Goal: Task Accomplishment & Management: Complete application form

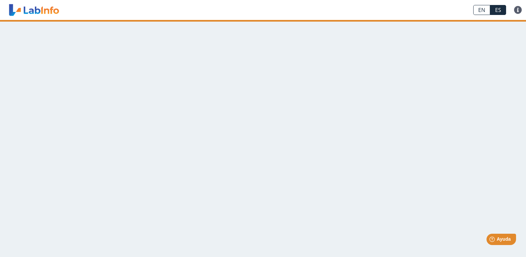
click at [273, 147] on main at bounding box center [263, 138] width 526 height 237
click at [496, 10] on link "ES" at bounding box center [498, 10] width 16 height 10
click at [478, 15] on app-translation-input "EN ES" at bounding box center [489, 10] width 41 height 20
drag, startPoint x: 201, startPoint y: 151, endPoint x: 201, endPoint y: 146, distance: 5.0
click at [201, 148] on main at bounding box center [263, 138] width 526 height 237
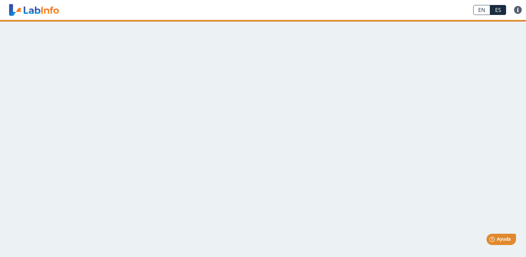
drag, startPoint x: 201, startPoint y: 146, endPoint x: 190, endPoint y: 139, distance: 13.5
click at [196, 145] on main at bounding box center [263, 138] width 526 height 237
click at [34, 12] on link at bounding box center [34, 10] width 55 height 17
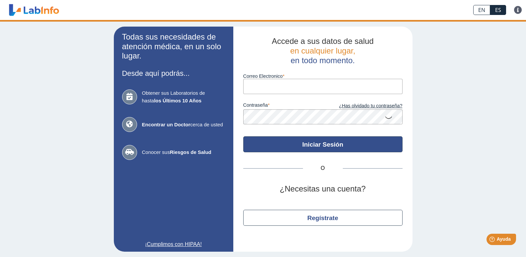
click at [323, 143] on button "Iniciar Sesión" at bounding box center [322, 144] width 159 height 16
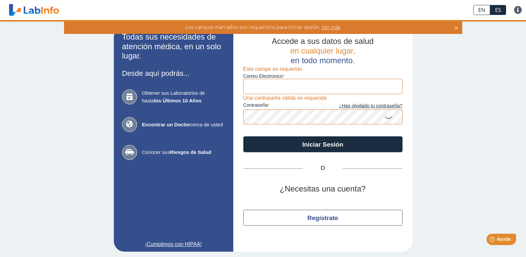
click at [457, 29] on icon at bounding box center [456, 26] width 5 height 7
